Goal: Task Accomplishment & Management: Manage account settings

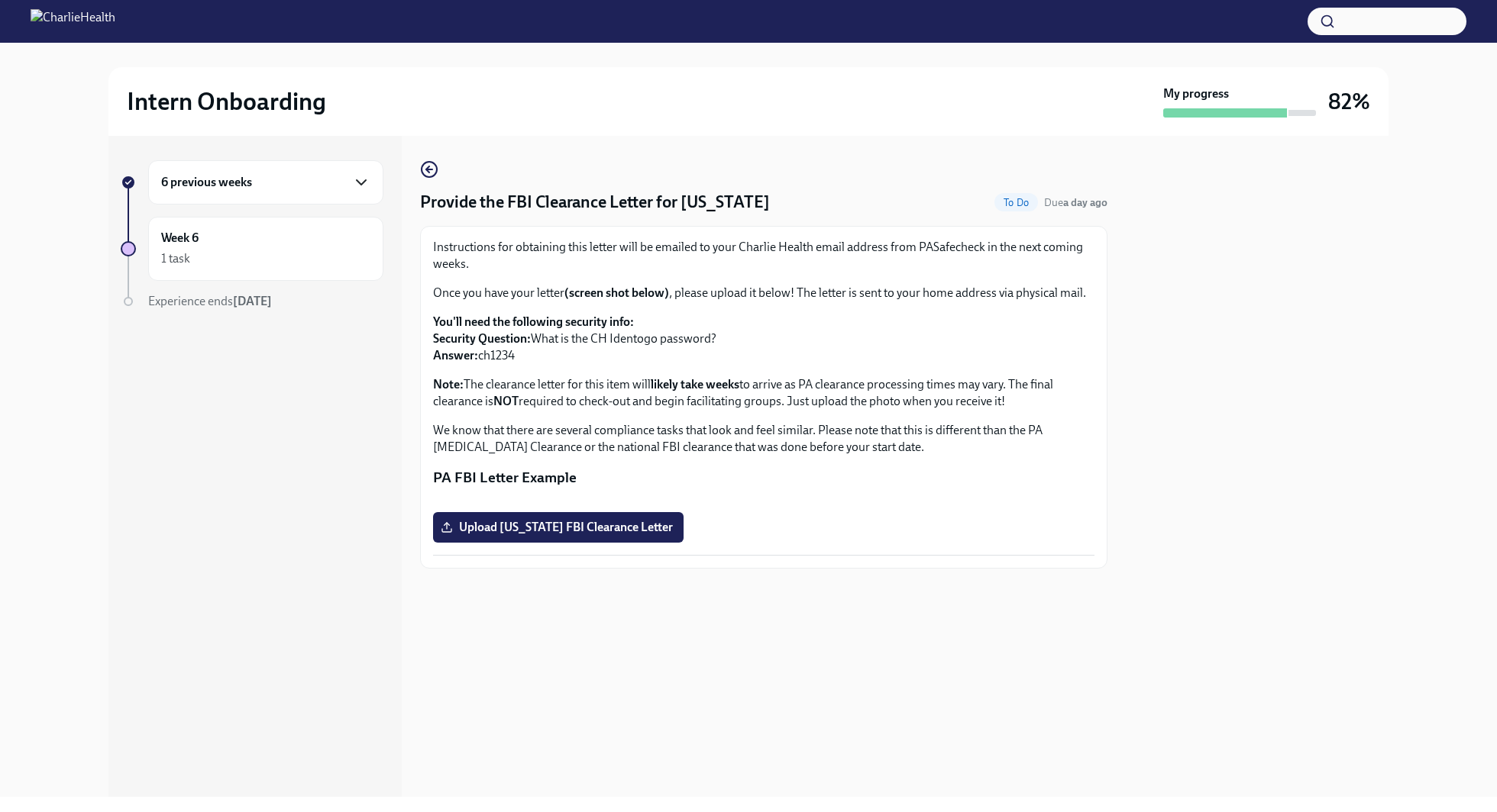
click at [357, 181] on icon "button" at bounding box center [361, 182] width 18 height 18
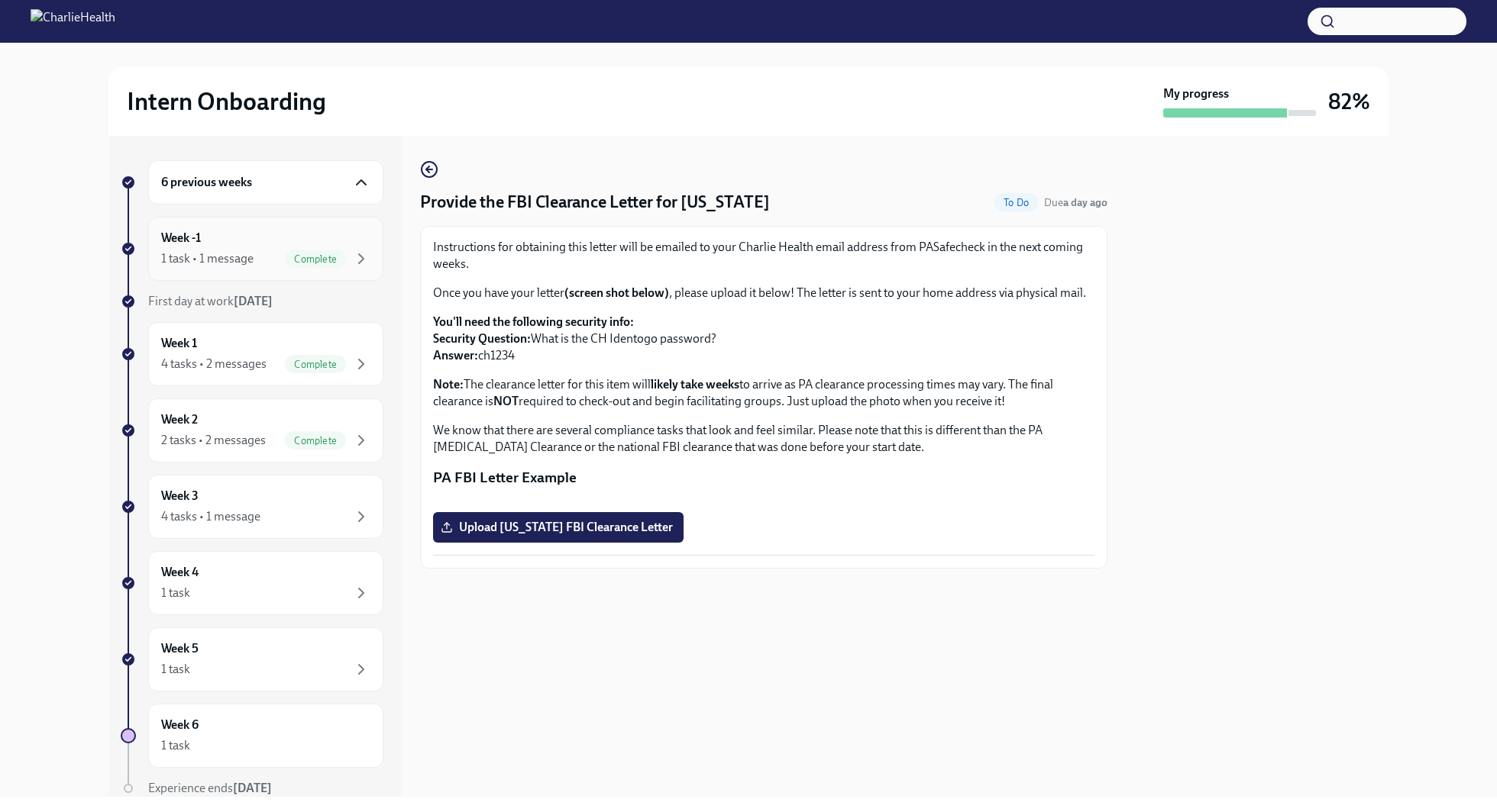
click at [340, 241] on div "Week -1 1 task • 1 message Complete" at bounding box center [266, 248] width 209 height 39
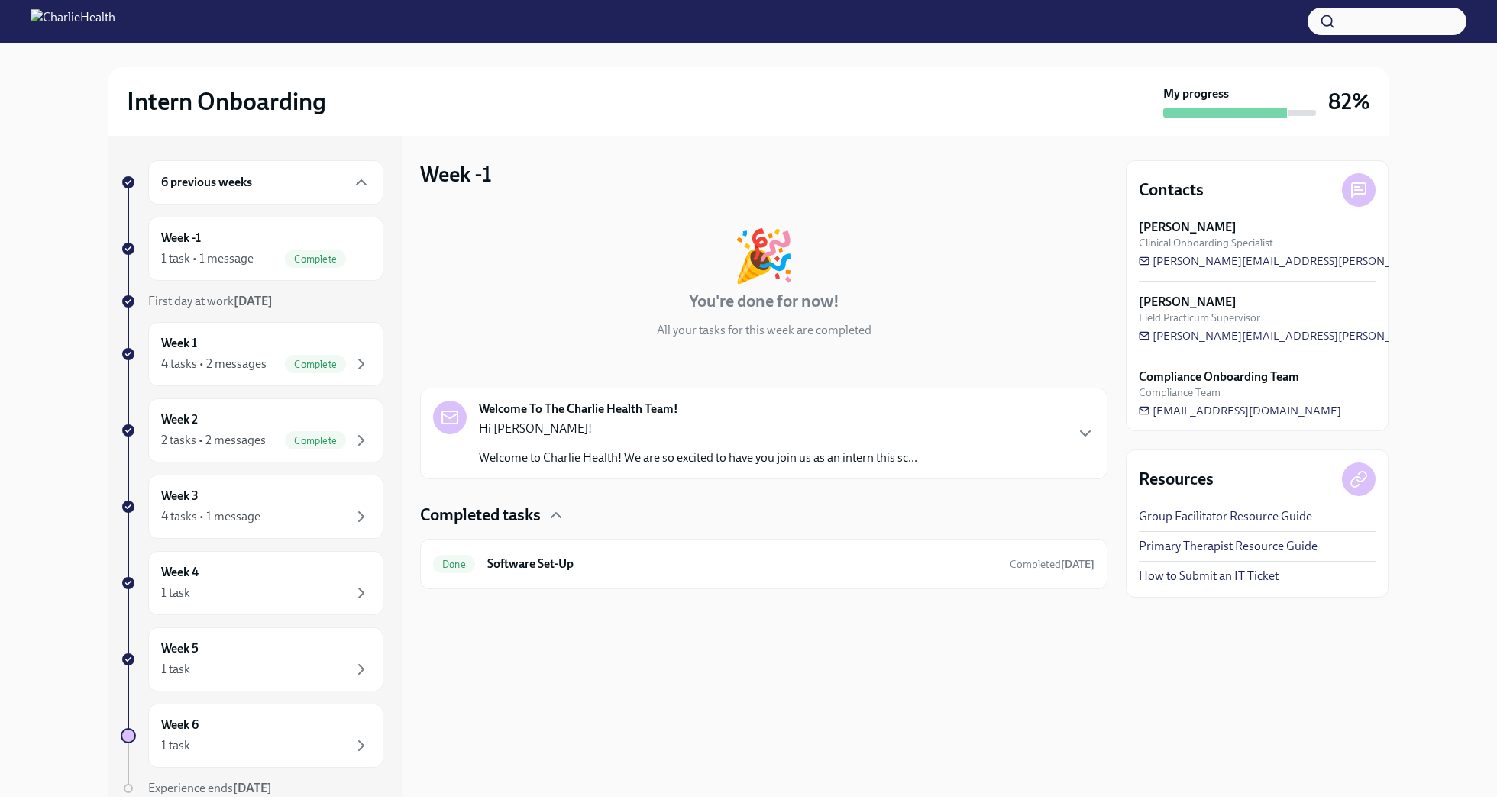
click at [783, 414] on div "Welcome To The Charlie Health Team! Hi [PERSON_NAME]! Welcome to Charlie Health…" at bounding box center [697, 434] width 438 height 66
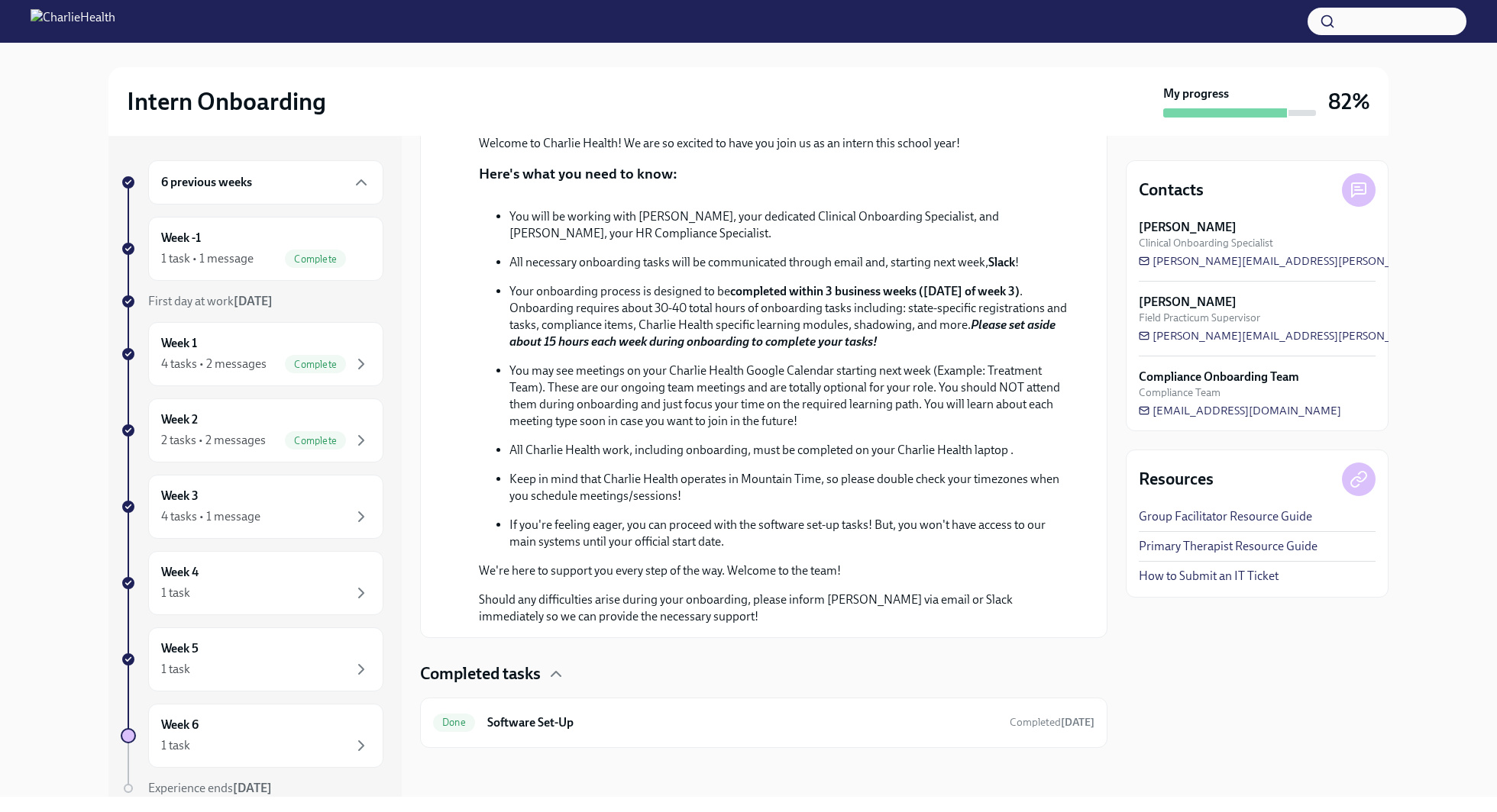
scroll to position [542, 0]
click at [185, 225] on div "Week -1 1 task • 1 message Complete" at bounding box center [265, 249] width 235 height 64
click at [231, 344] on div "Week 1 4 tasks • 2 messages Complete" at bounding box center [266, 354] width 209 height 39
